Goal: Task Accomplishment & Management: Use online tool/utility

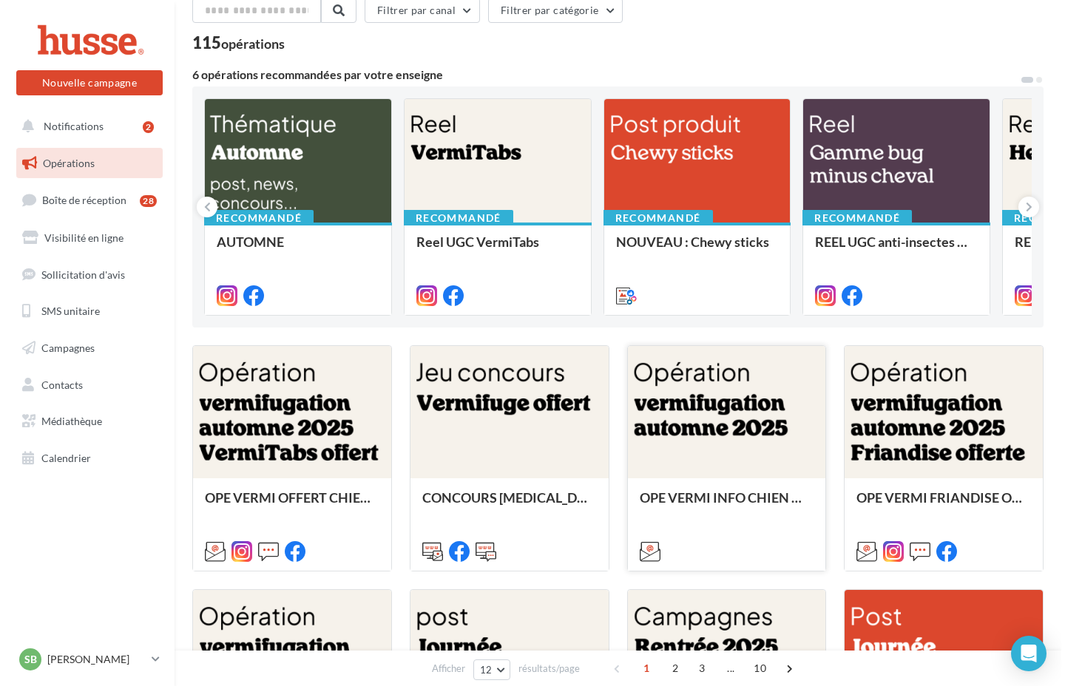
scroll to position [96, 0]
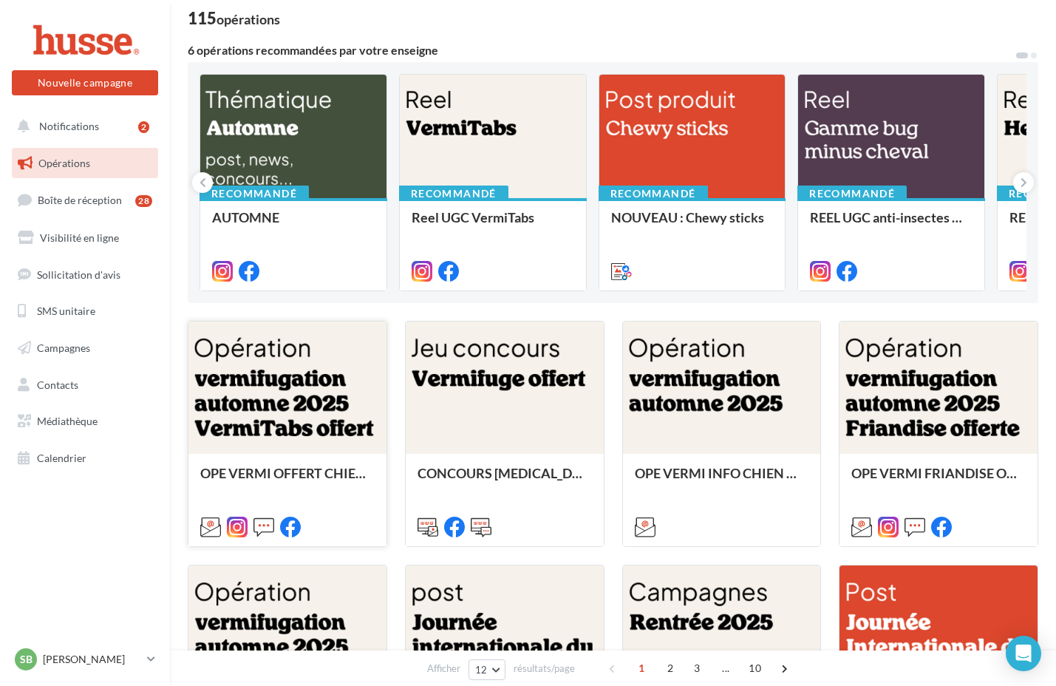
click at [288, 406] on div at bounding box center [288, 388] width 198 height 133
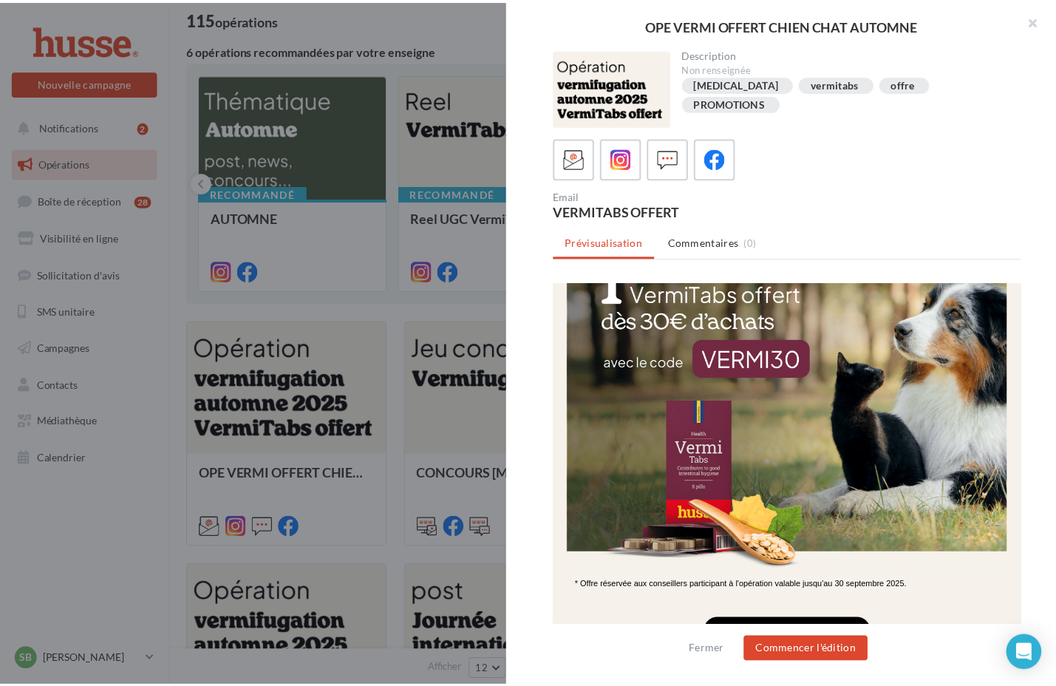
scroll to position [0, 0]
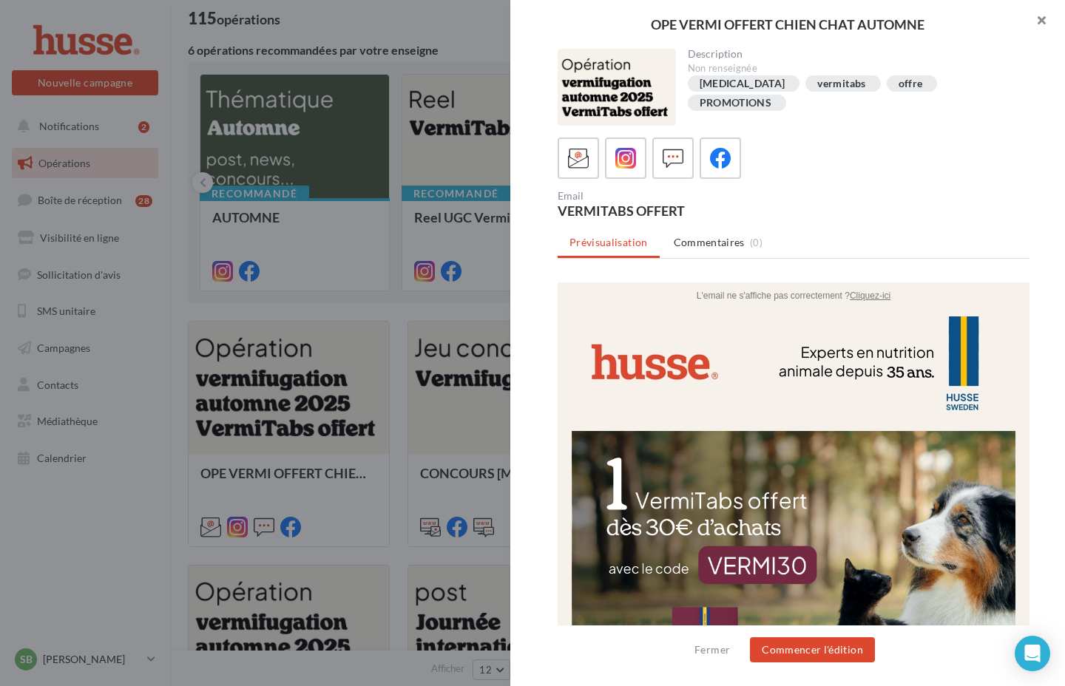
click at [1037, 17] on button "button" at bounding box center [1034, 22] width 59 height 44
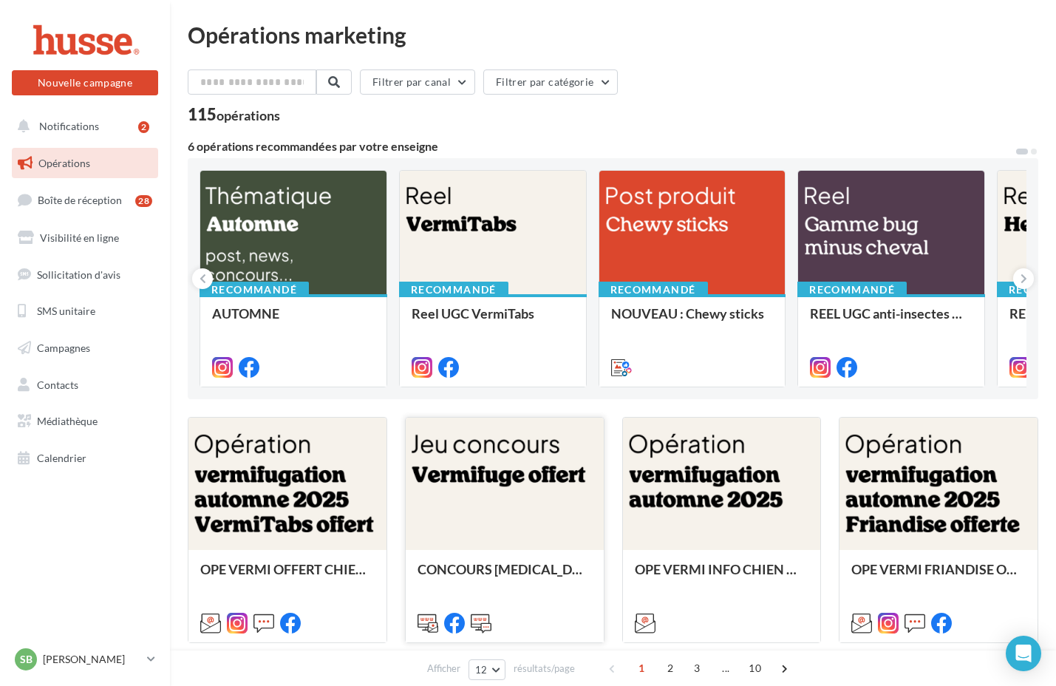
click at [505, 455] on div at bounding box center [505, 484] width 198 height 133
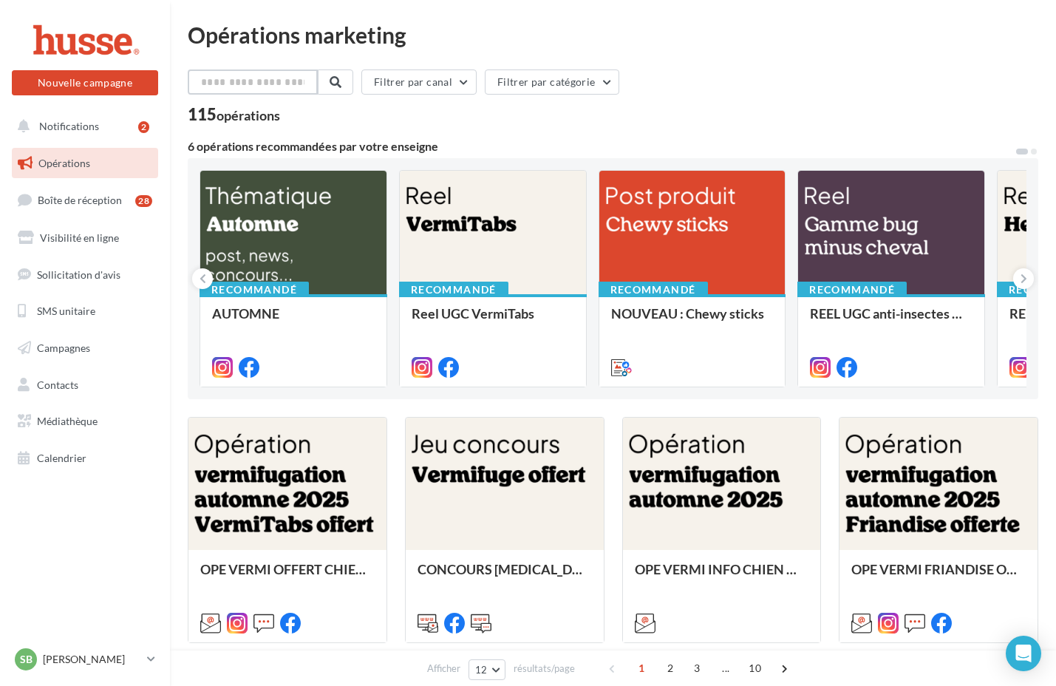
click at [305, 90] on input "text" at bounding box center [253, 81] width 130 height 25
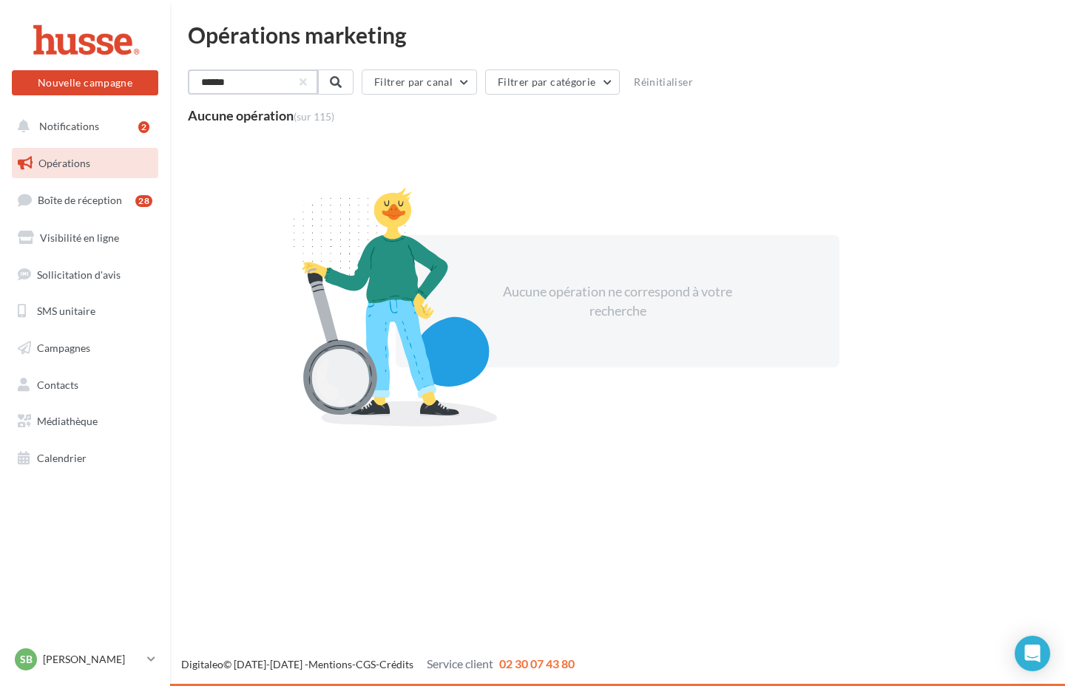
click at [275, 89] on input "******" at bounding box center [253, 81] width 130 height 25
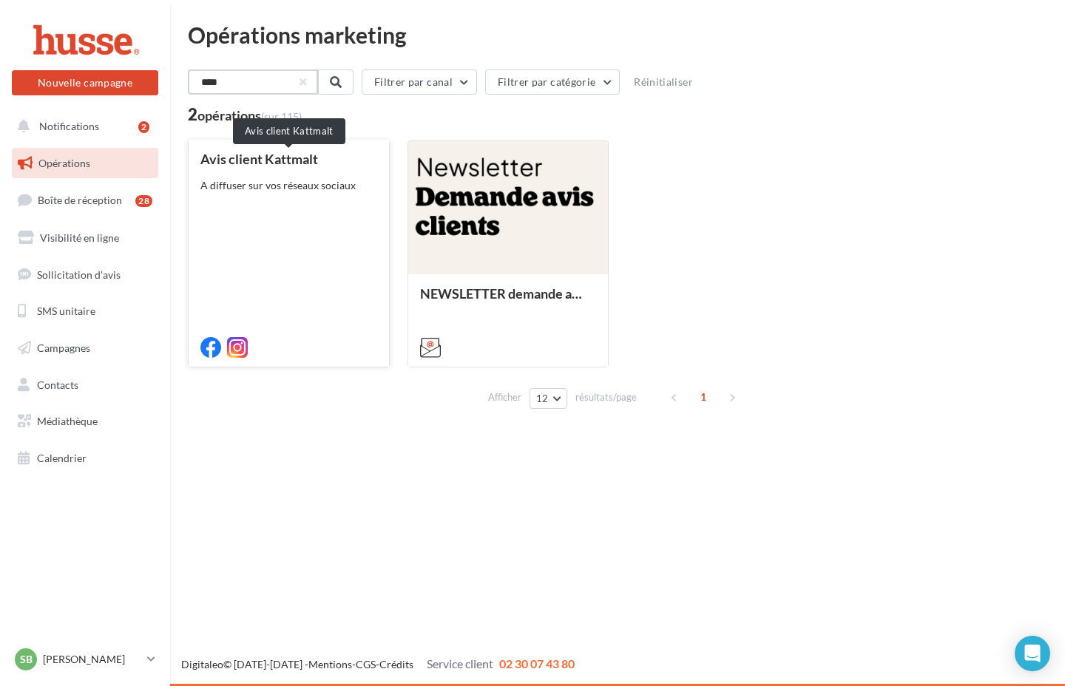
type input "****"
click at [255, 152] on div "Avis client Kattmalt" at bounding box center [288, 159] width 177 height 15
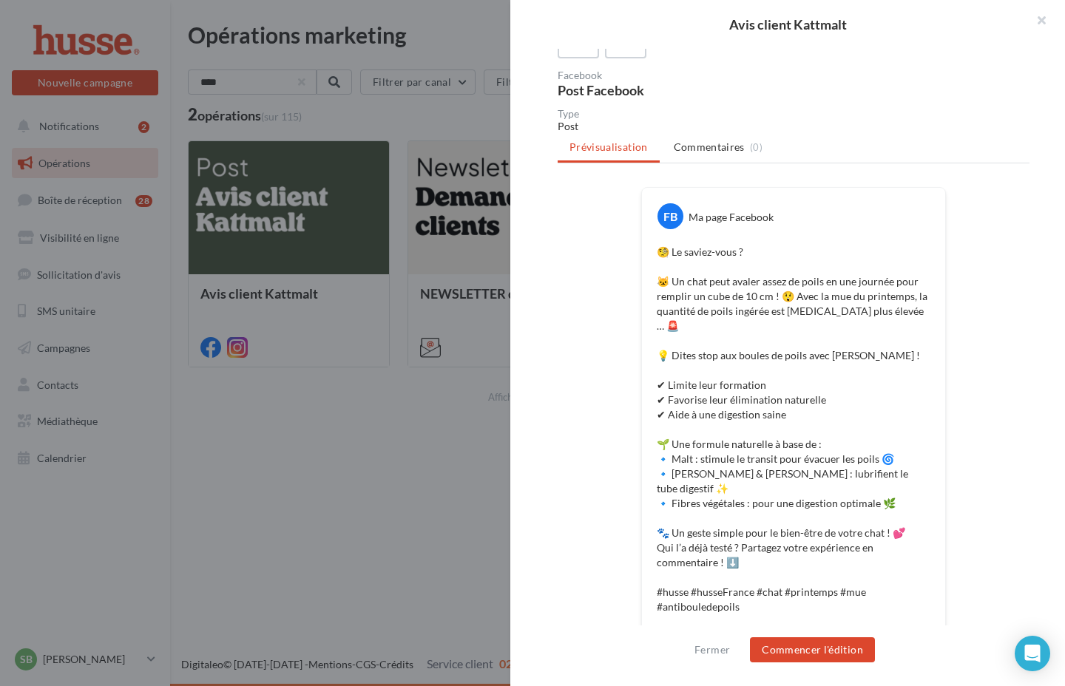
scroll to position [360, 0]
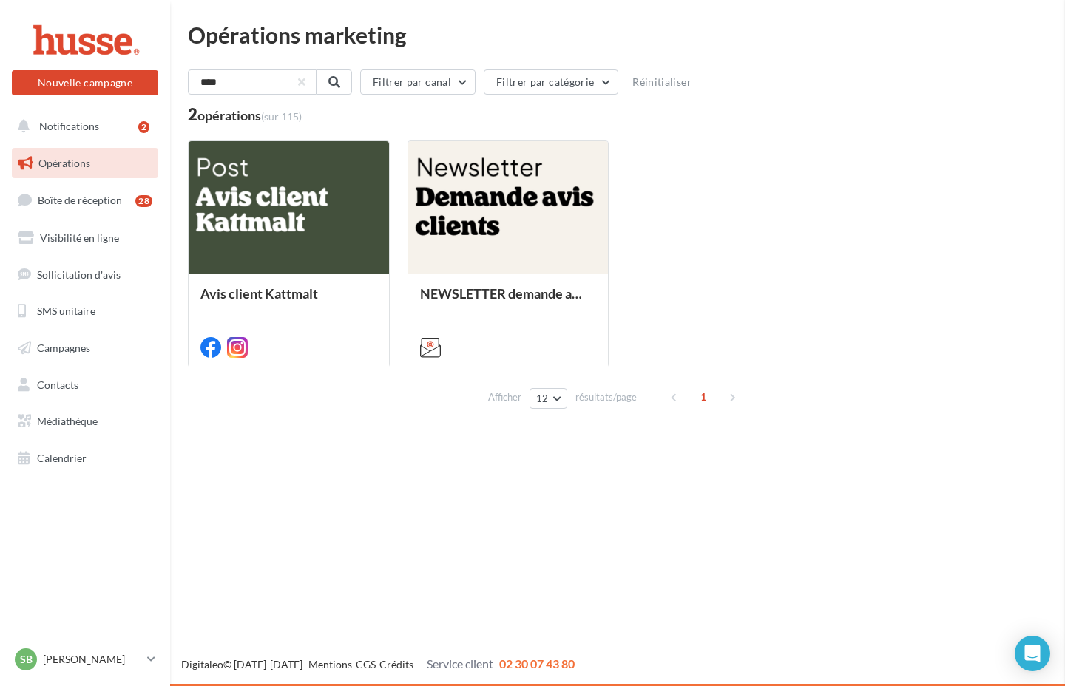
drag, startPoint x: 229, startPoint y: 560, endPoint x: 180, endPoint y: 482, distance: 91.7
click at [229, 427] on div "Avis client Kattmalt Description A diffuser sur vos réseaux sociaux kattmalt av…" at bounding box center [617, 427] width 859 height 0
click at [102, 282] on link "Sollicitation d'avis" at bounding box center [85, 274] width 152 height 31
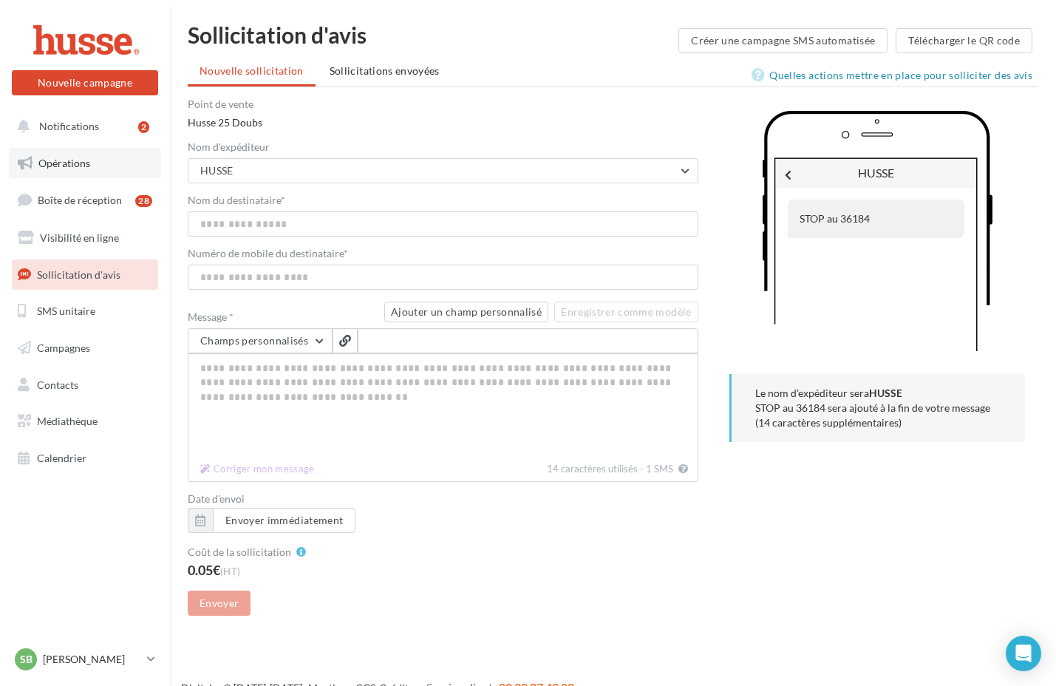
click at [81, 150] on link "Opérations" at bounding box center [85, 163] width 152 height 31
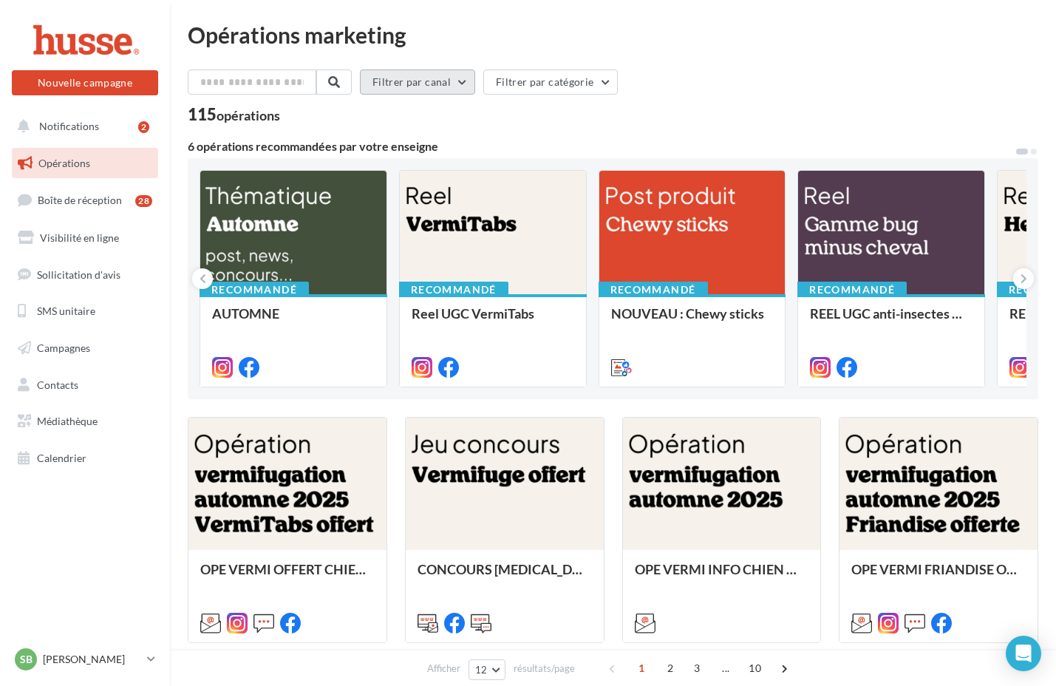
click at [450, 72] on button "Filtrer par canal" at bounding box center [417, 81] width 115 height 25
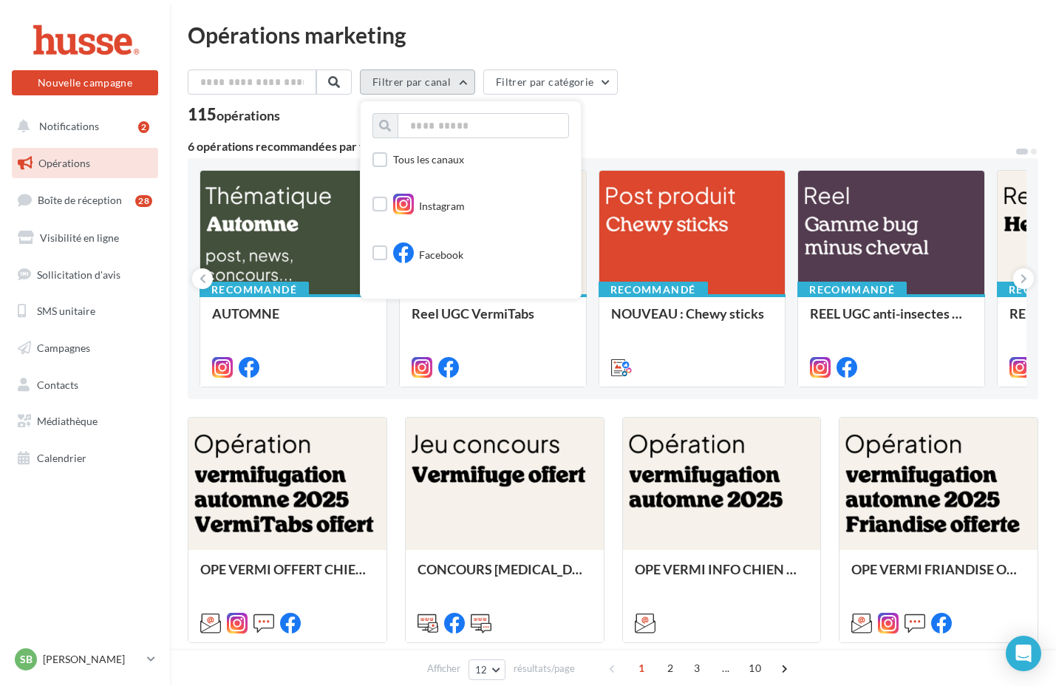
click at [450, 72] on button "Filtrer par canal" at bounding box center [417, 81] width 115 height 25
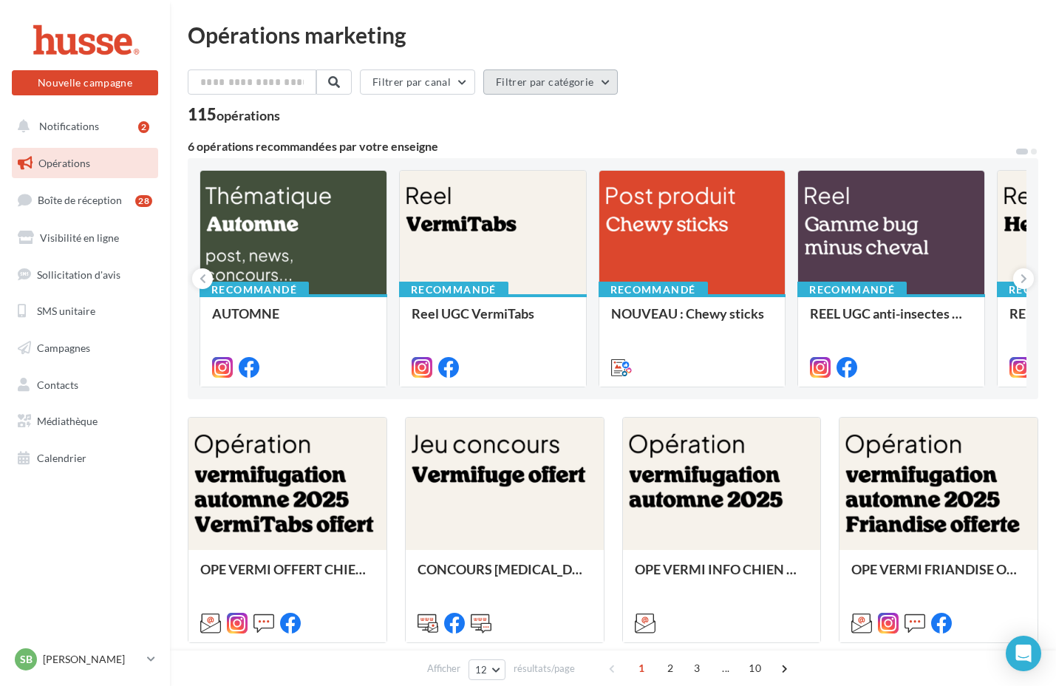
click at [564, 75] on button "Filtrer par catégorie" at bounding box center [550, 81] width 135 height 25
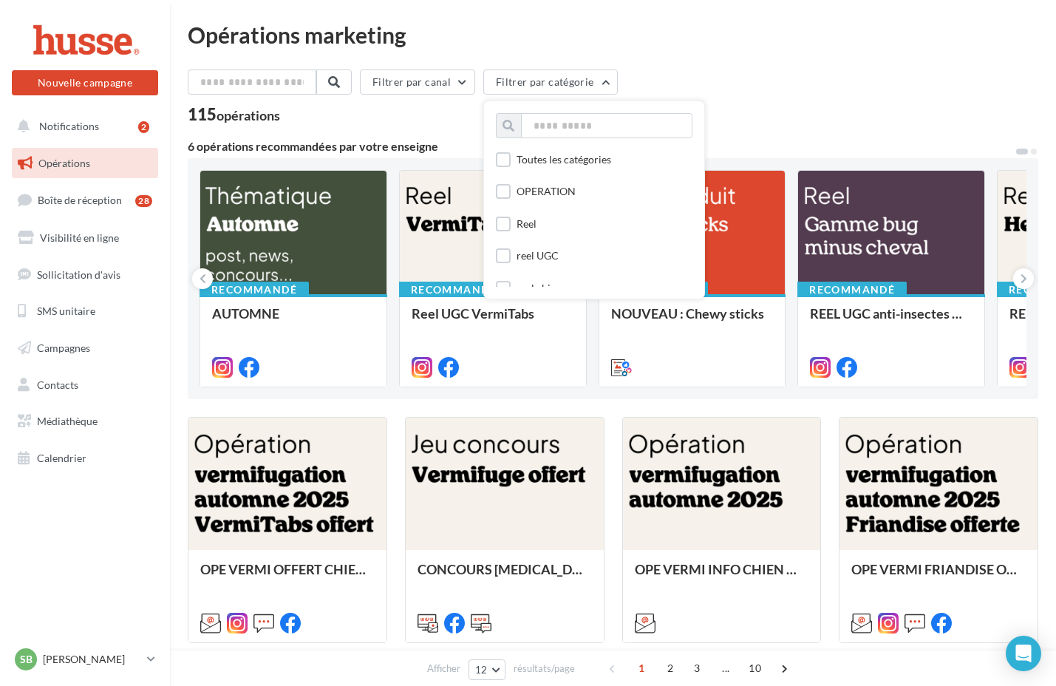
click at [806, 83] on div "Filtrer par canal Filtrer par catégorie Toutes les catégories OPERATION Reel re…" at bounding box center [613, 84] width 851 height 31
